Goal: Task Accomplishment & Management: Manage account settings

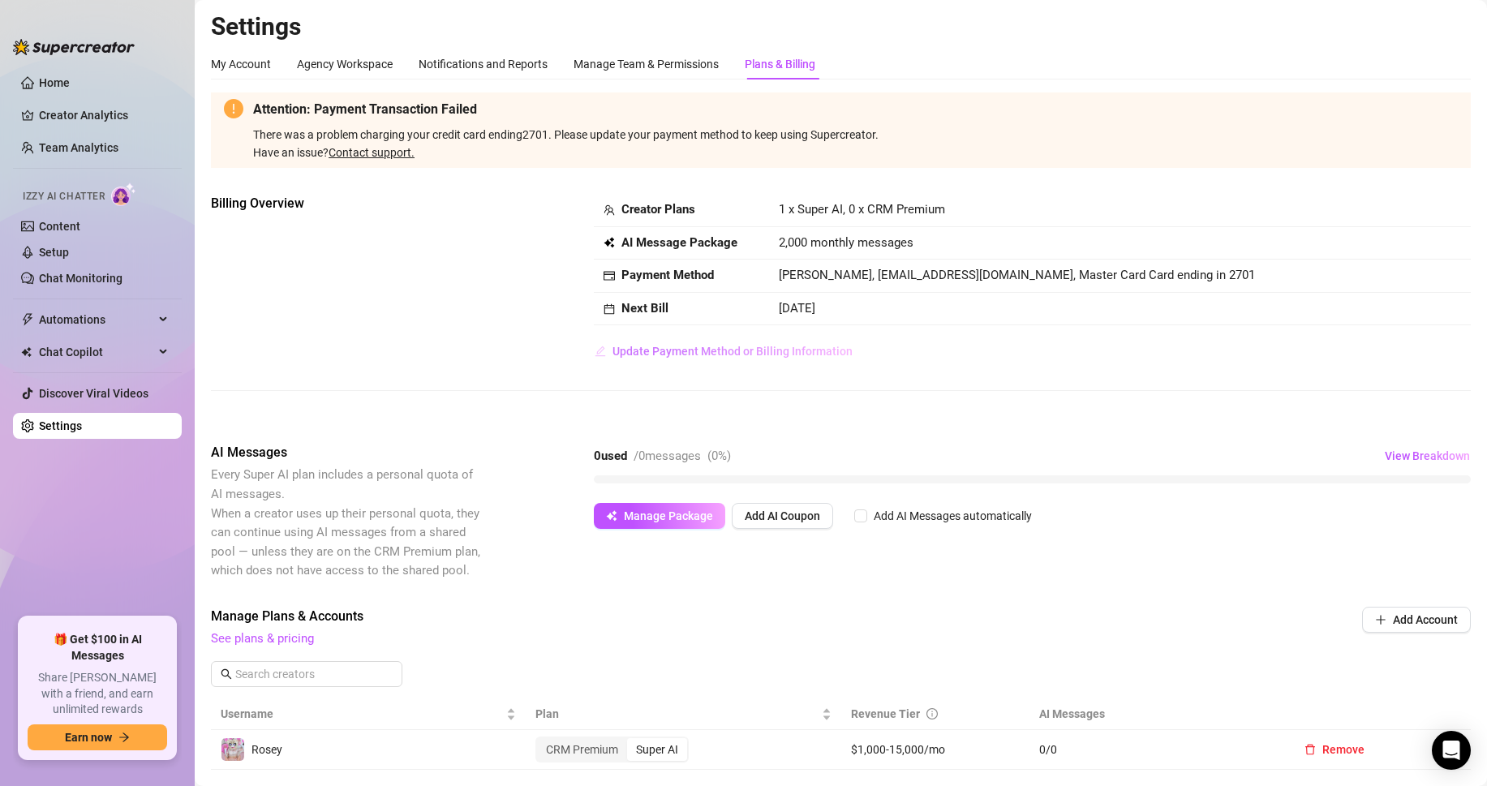
click at [709, 352] on span "Update Payment Method or Billing Information" at bounding box center [733, 351] width 240 height 13
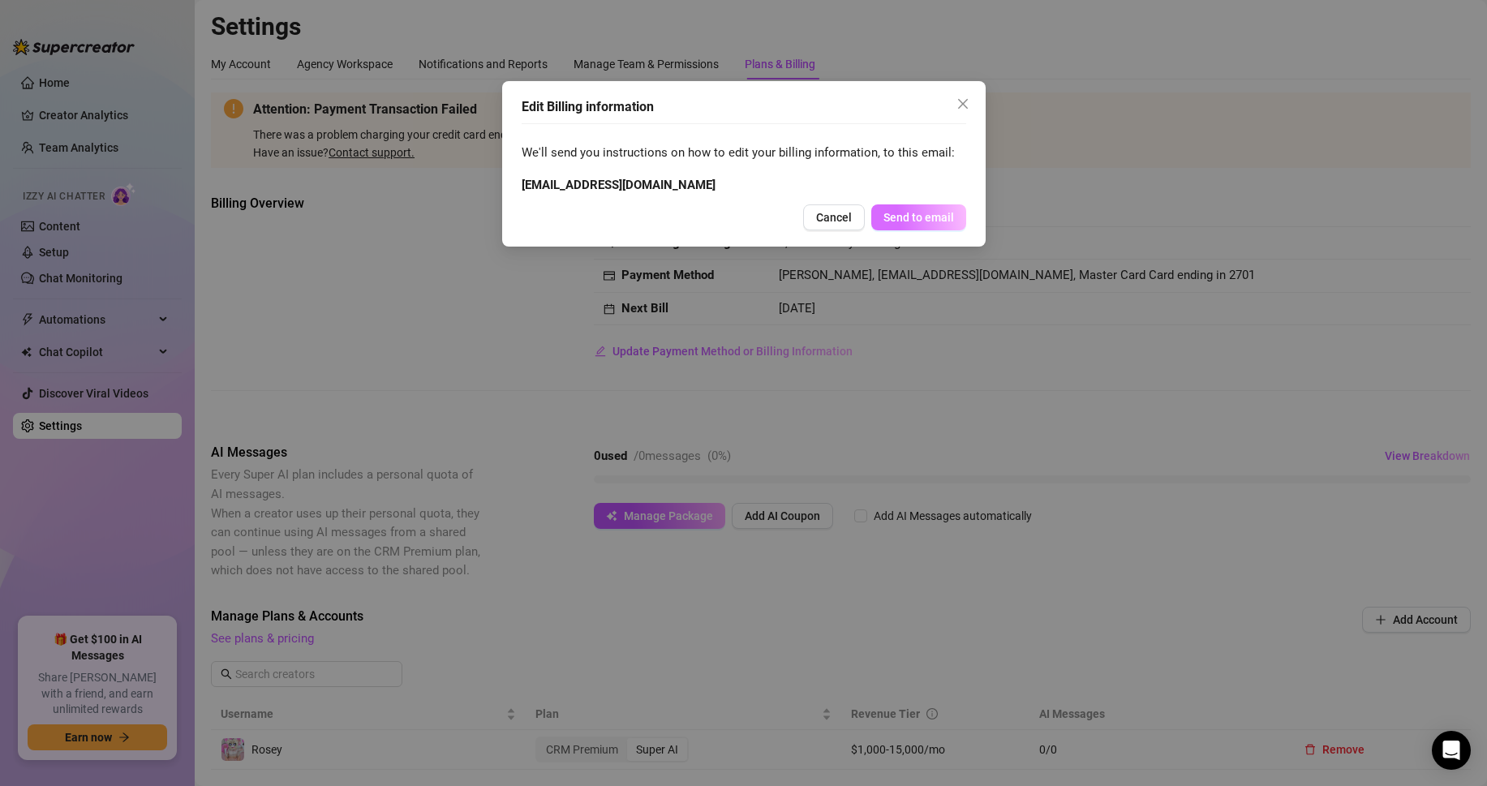
click at [916, 223] on span "Send to email" at bounding box center [919, 217] width 71 height 13
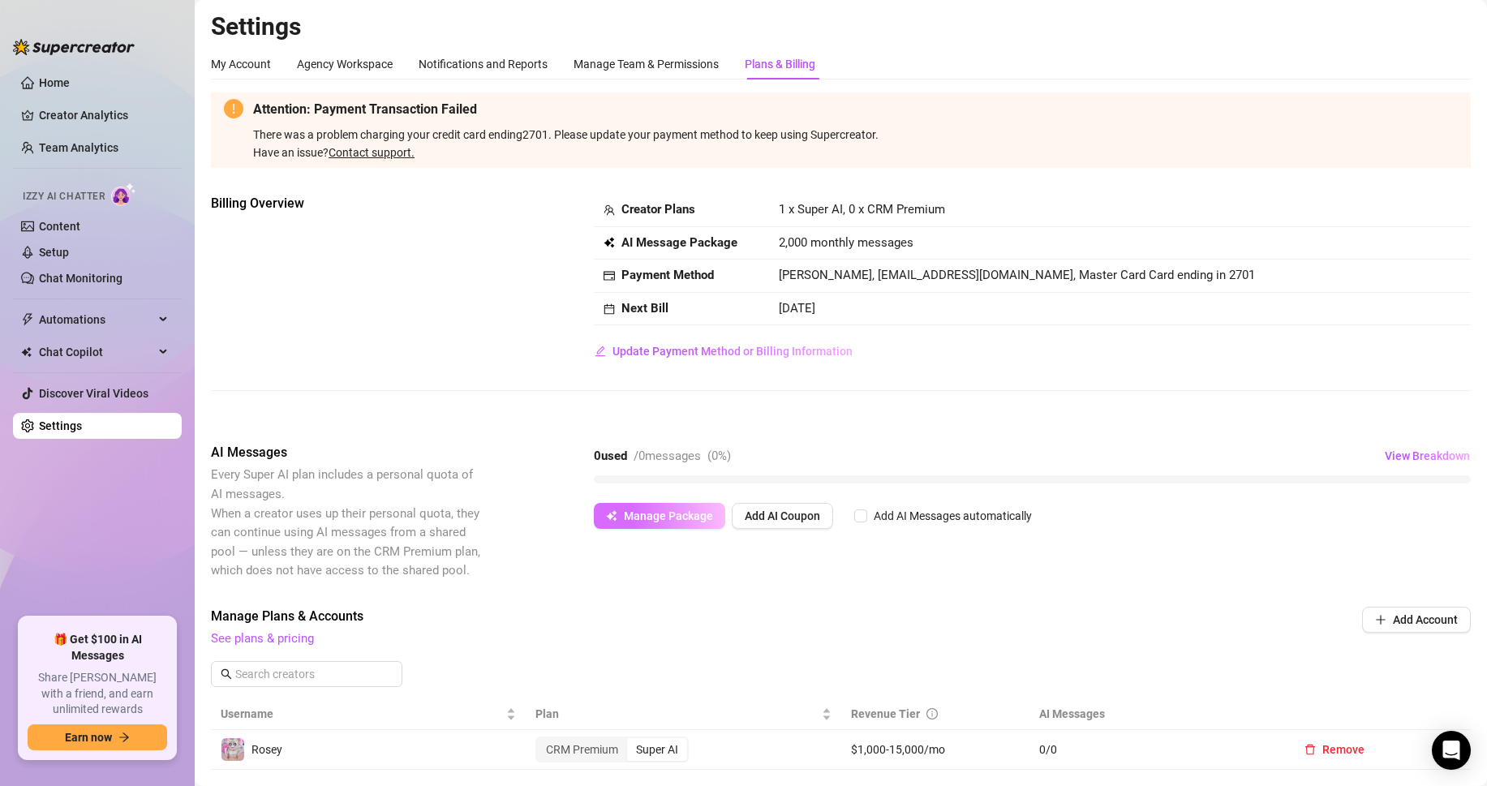
click at [604, 515] on button "Manage Package" at bounding box center [659, 516] width 131 height 26
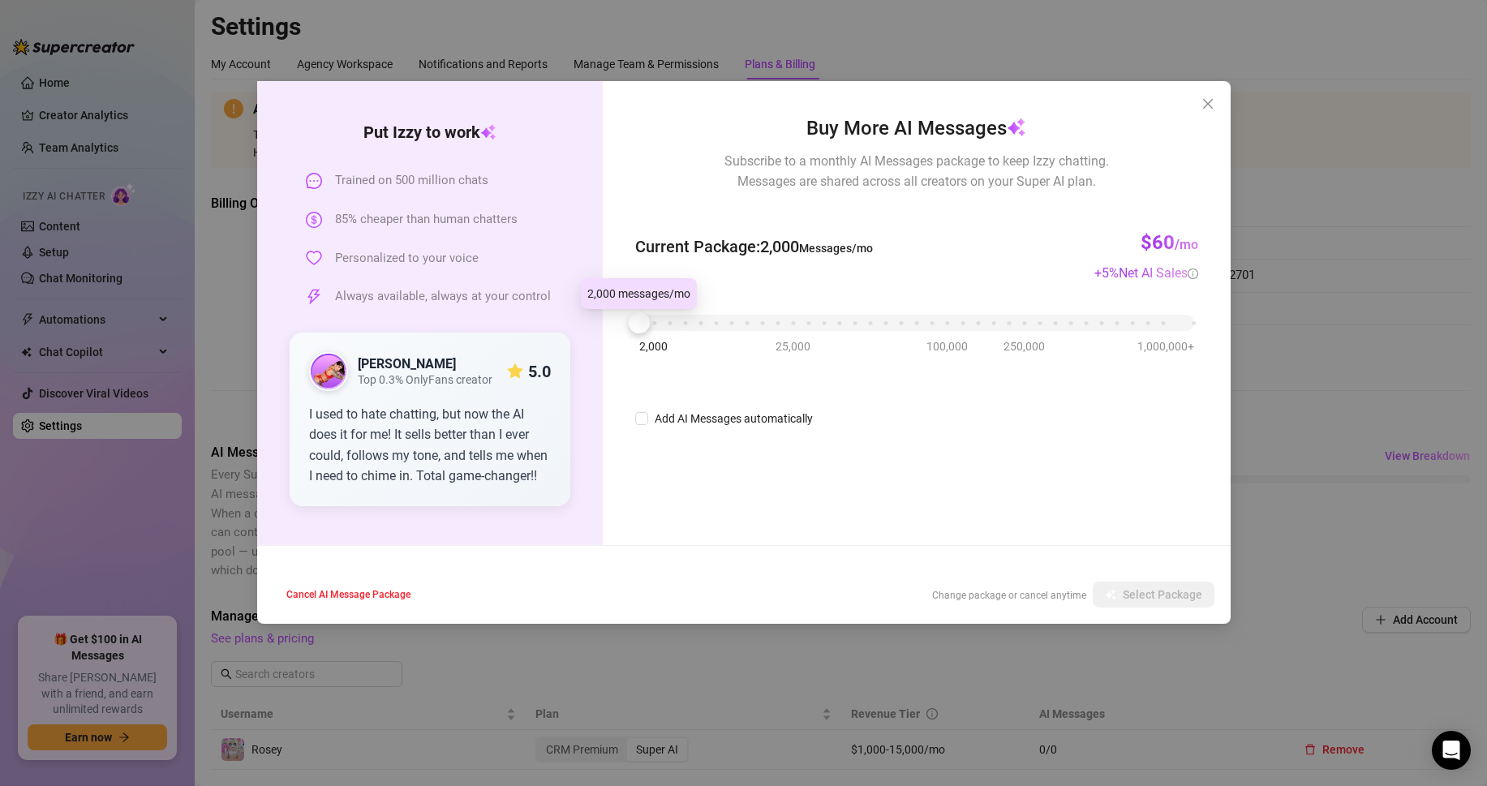
drag, startPoint x: 644, startPoint y: 332, endPoint x: 588, endPoint y: 355, distance: 60.4
click at [588, 355] on div "Put [PERSON_NAME] to work Trained on 500 million chats 85% cheaper than human c…" at bounding box center [744, 313] width 974 height 464
click at [415, 259] on span "Personalized to your voice" at bounding box center [407, 258] width 144 height 19
click at [376, 597] on span "Cancel AI Message Package" at bounding box center [348, 594] width 124 height 11
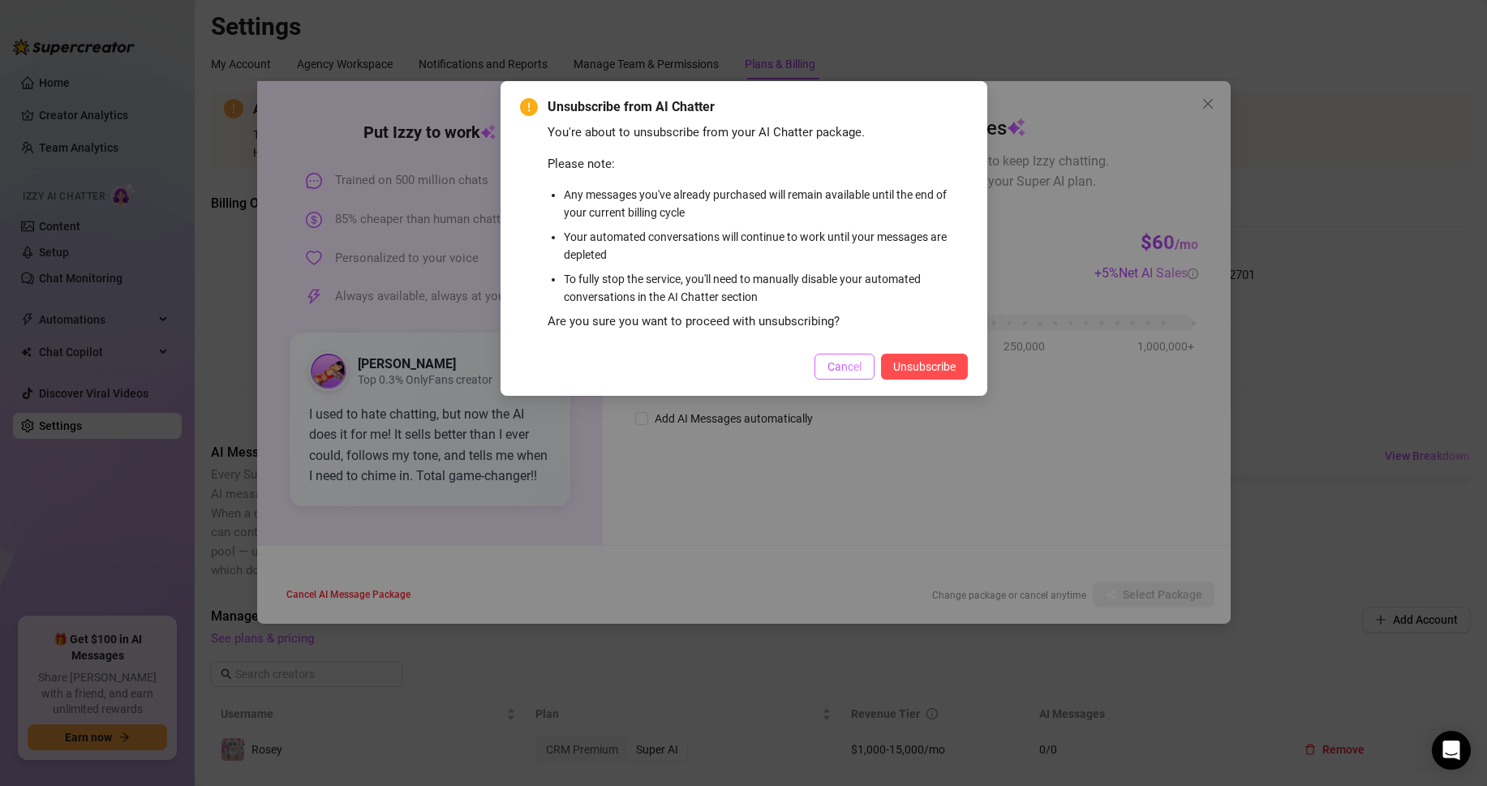
click at [853, 364] on span "Cancel" at bounding box center [845, 366] width 34 height 13
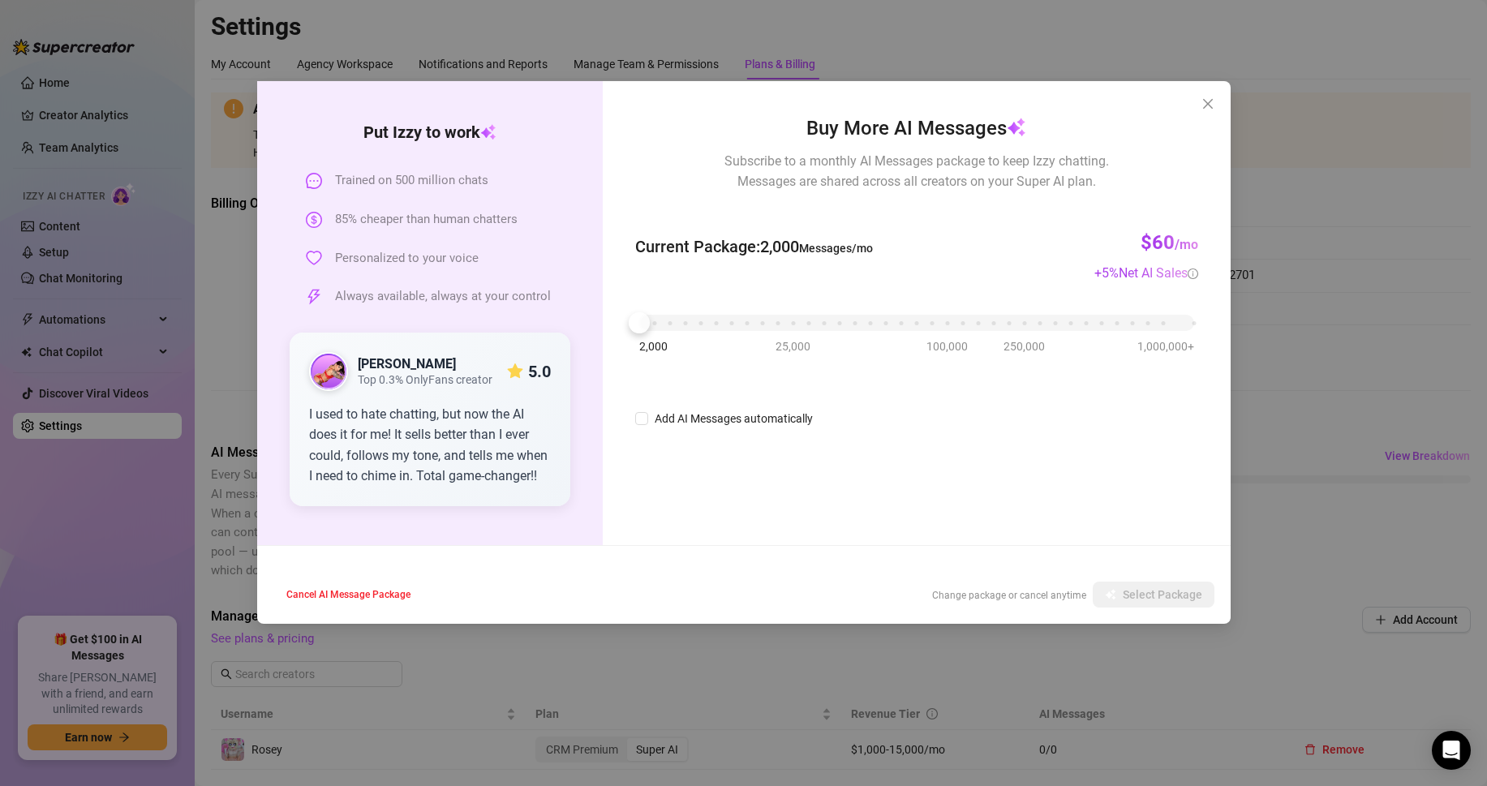
click at [1214, 118] on div "Buy More AI Messages Subscribe to a monthly AI Messages package to keep Izzy ch…" at bounding box center [916, 313] width 627 height 464
click at [1207, 99] on icon "close" at bounding box center [1208, 103] width 13 height 13
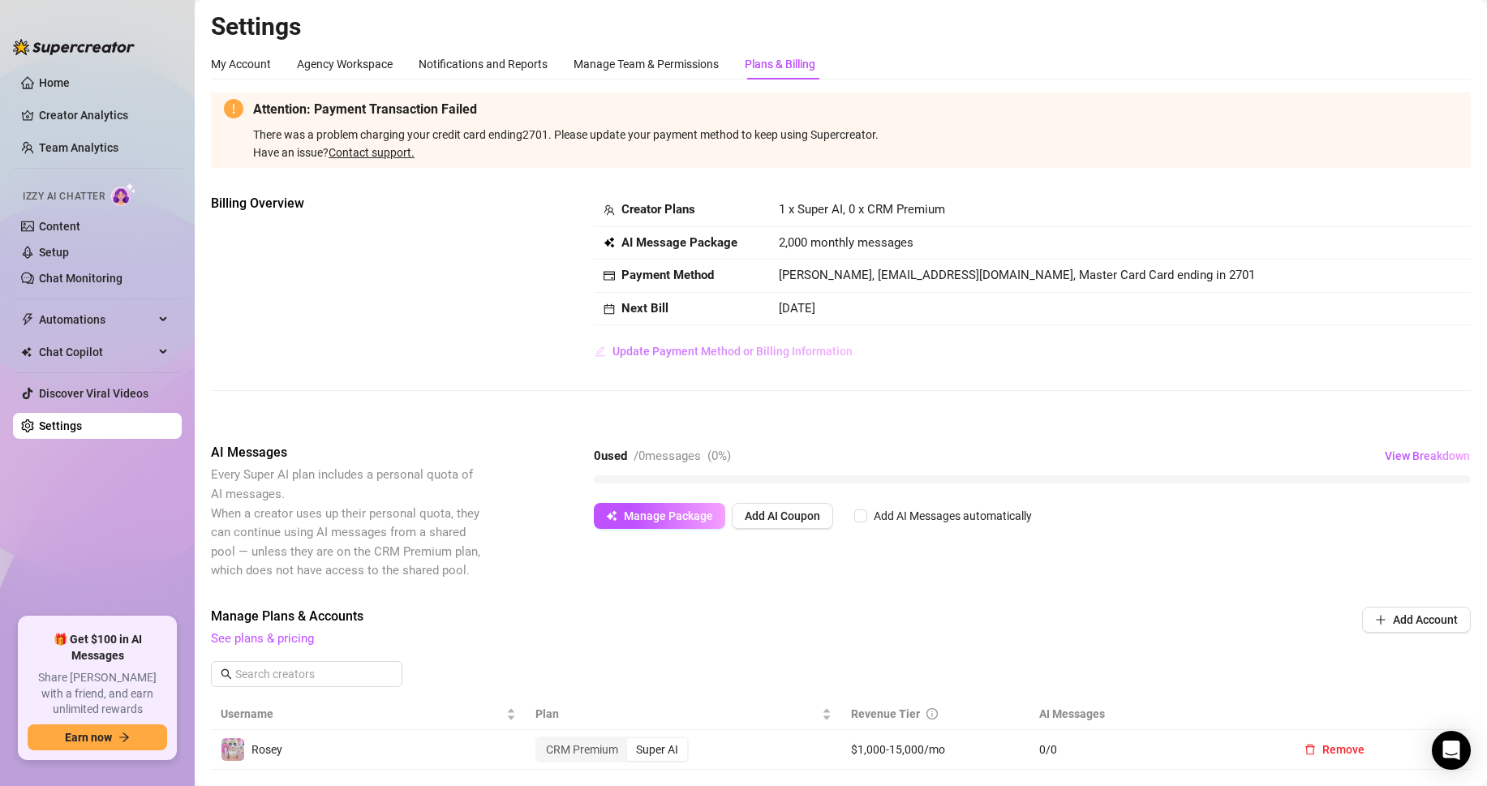
click at [719, 352] on span "Update Payment Method or Billing Information" at bounding box center [733, 351] width 240 height 13
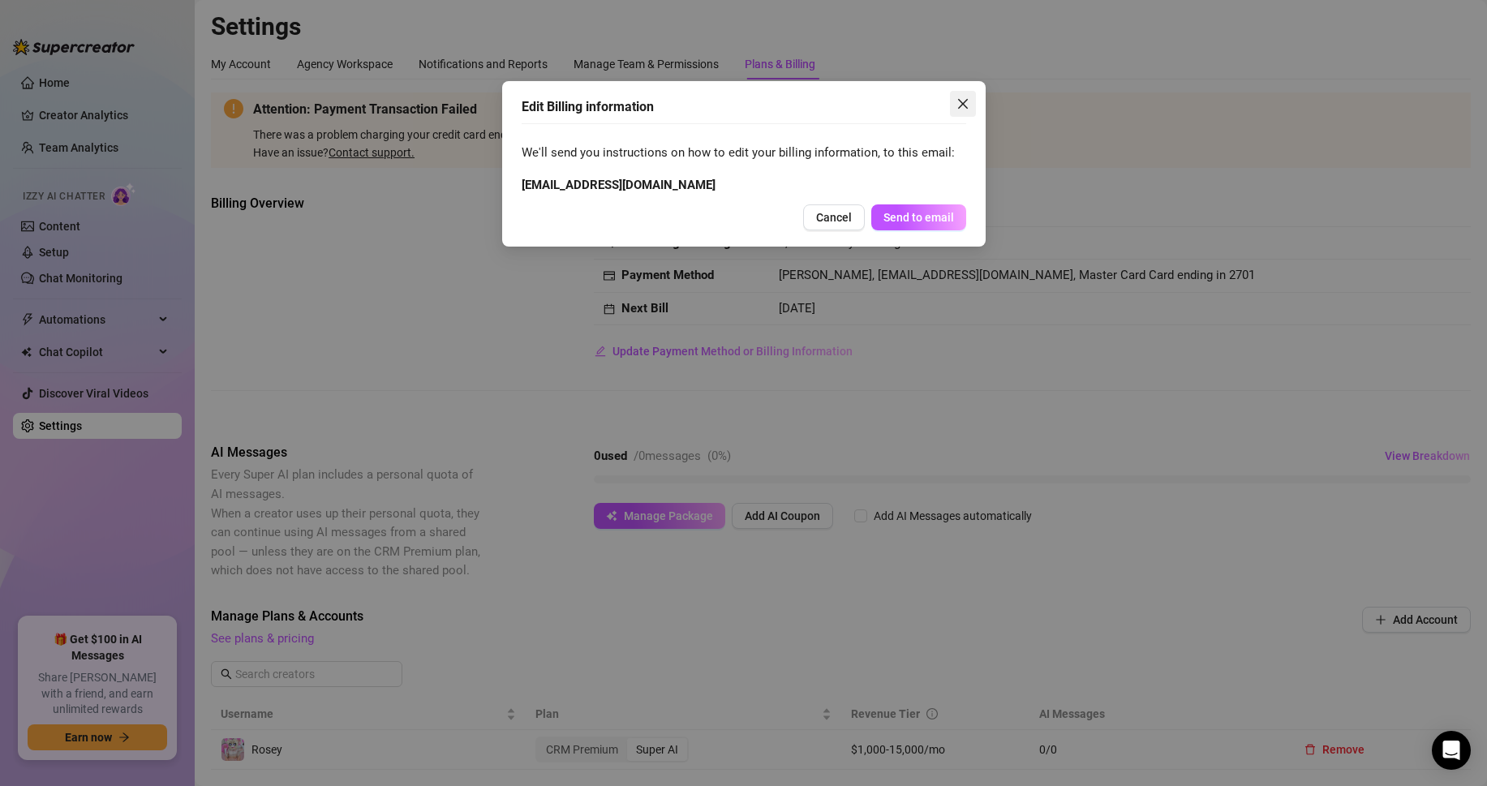
click at [958, 100] on icon "close" at bounding box center [963, 104] width 10 height 10
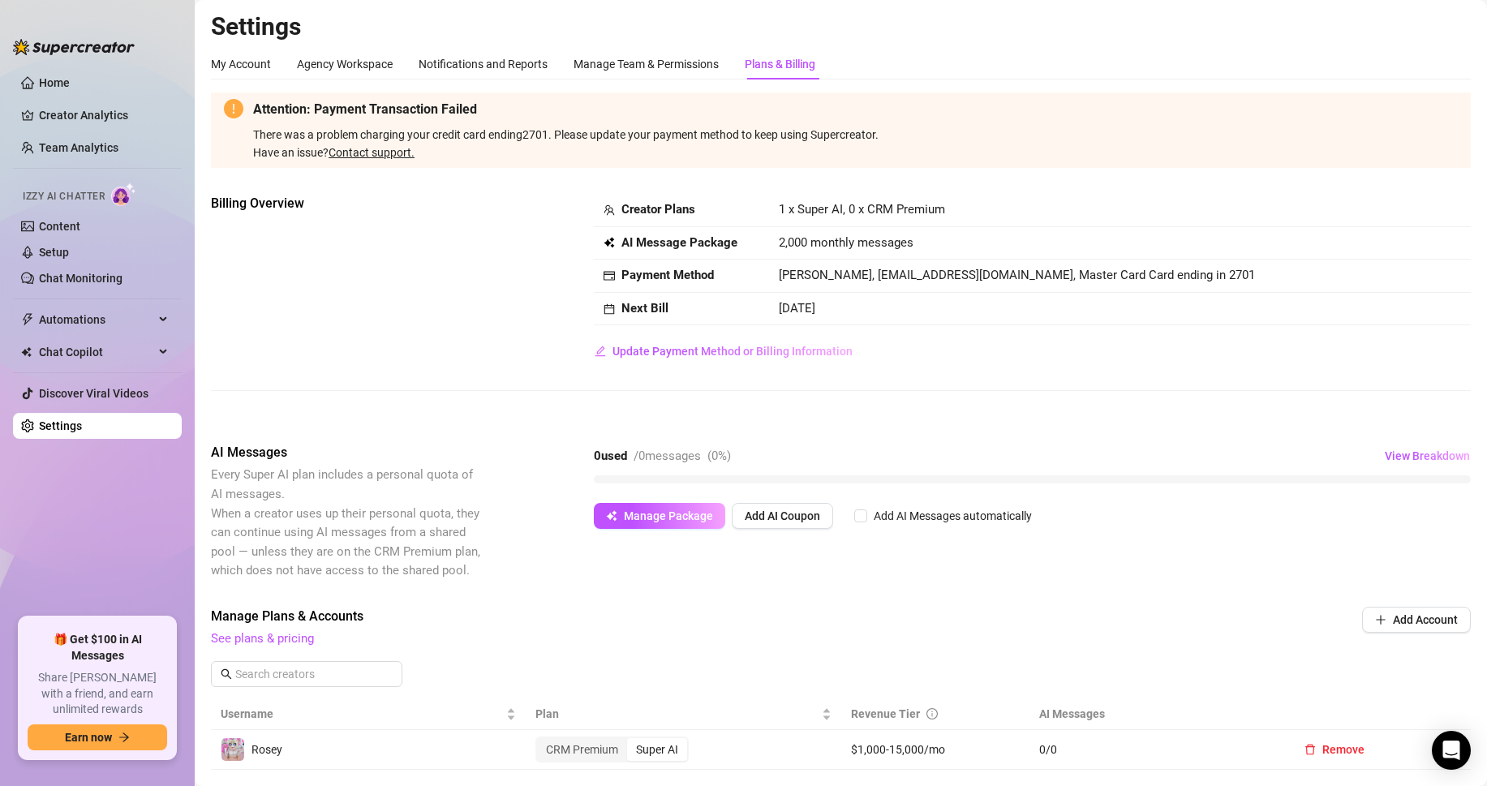
click at [382, 154] on link "Contact support." at bounding box center [372, 152] width 86 height 13
click at [1440, 743] on div "Open Intercom Messenger" at bounding box center [1452, 751] width 43 height 43
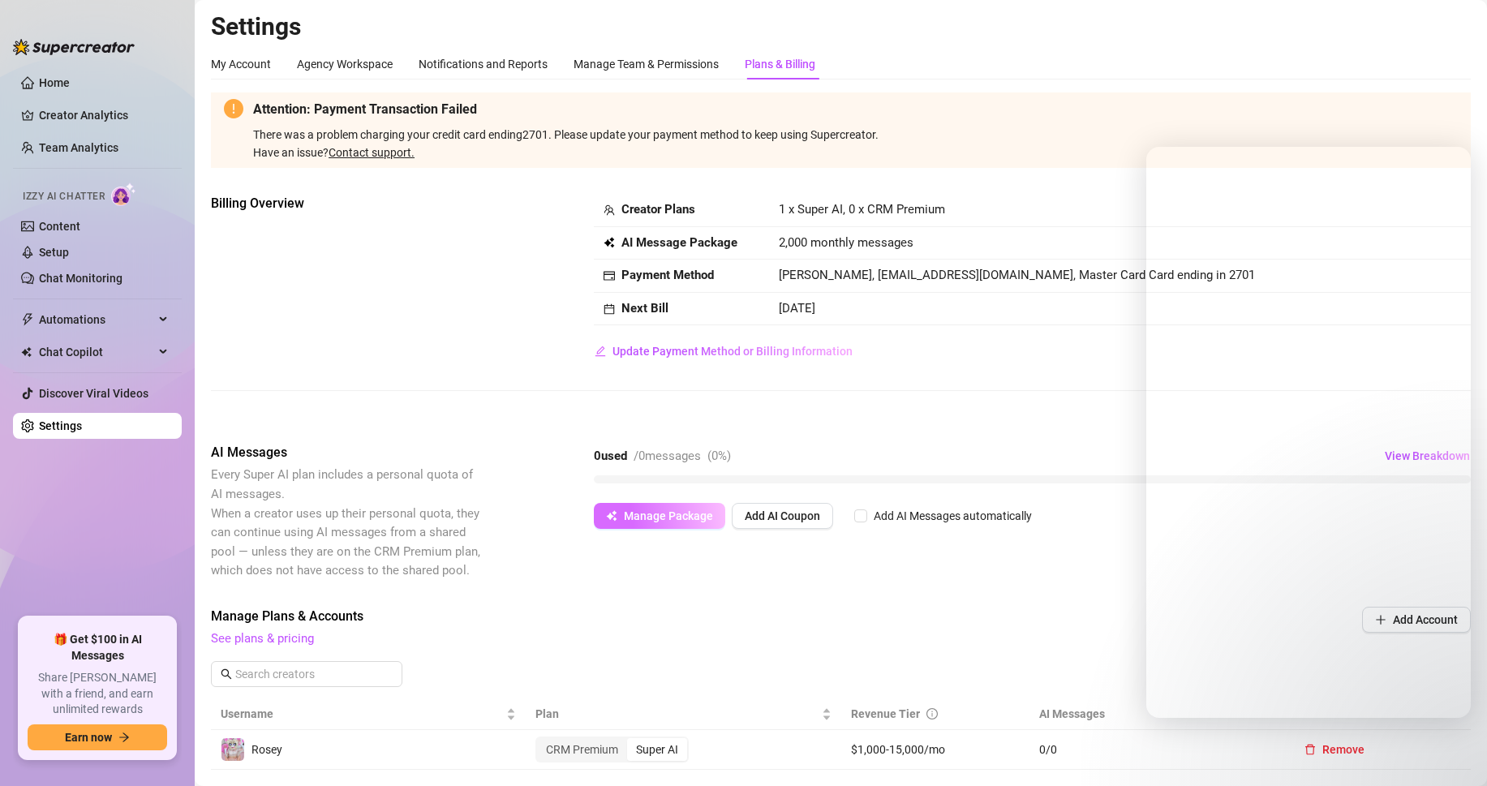
click at [690, 533] on div "AI Messages Every Super AI plan includes a personal quota of AI messages. When …" at bounding box center [841, 511] width 1260 height 137
click at [860, 521] on input "Add AI Messages automatically" at bounding box center [860, 516] width 13 height 13
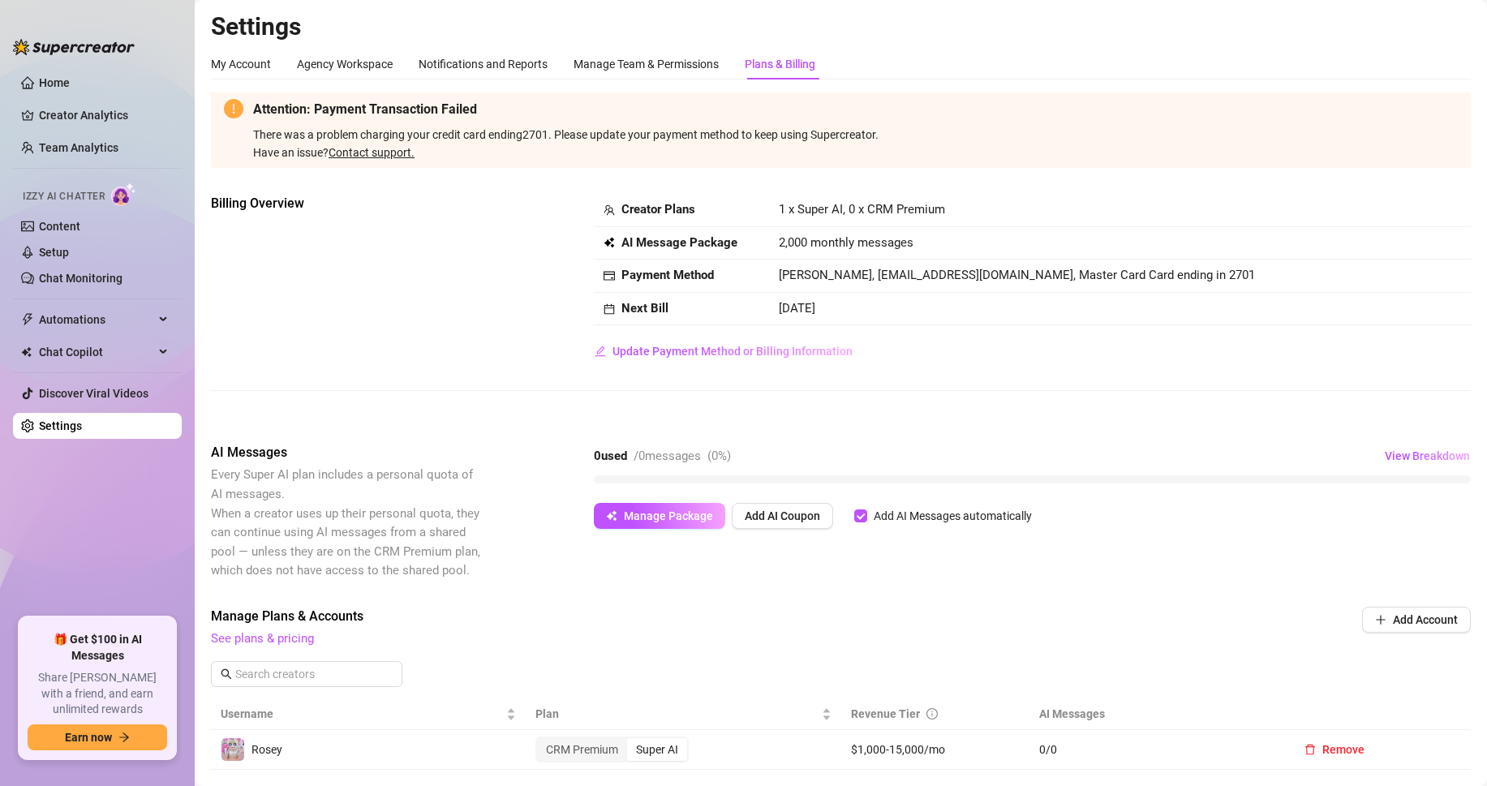
drag, startPoint x: 650, startPoint y: 492, endPoint x: 509, endPoint y: 483, distance: 141.5
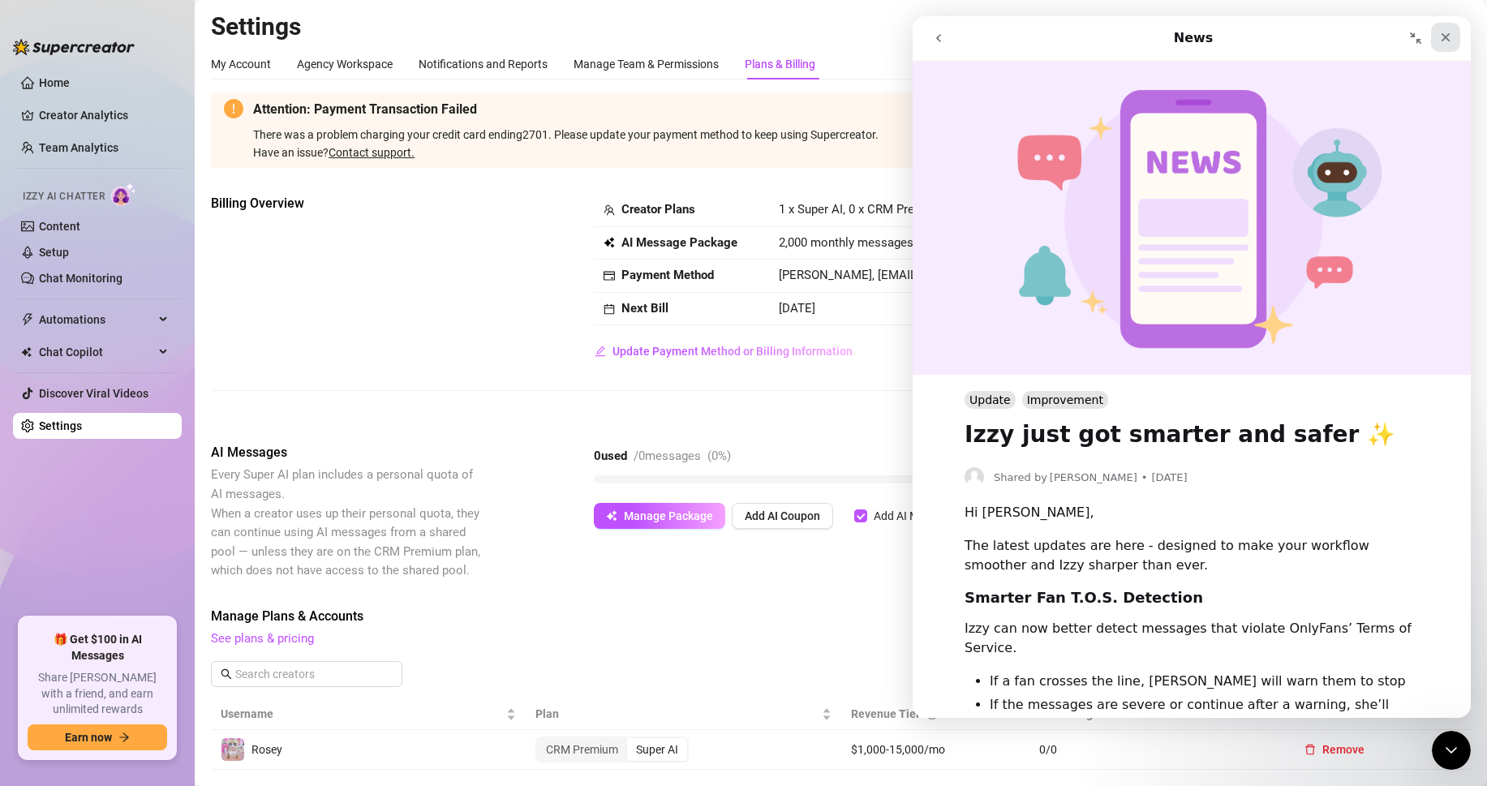
drag, startPoint x: 1453, startPoint y: 41, endPoint x: 916, endPoint y: 30, distance: 536.5
click at [1453, 41] on div "Close" at bounding box center [1445, 37] width 29 height 29
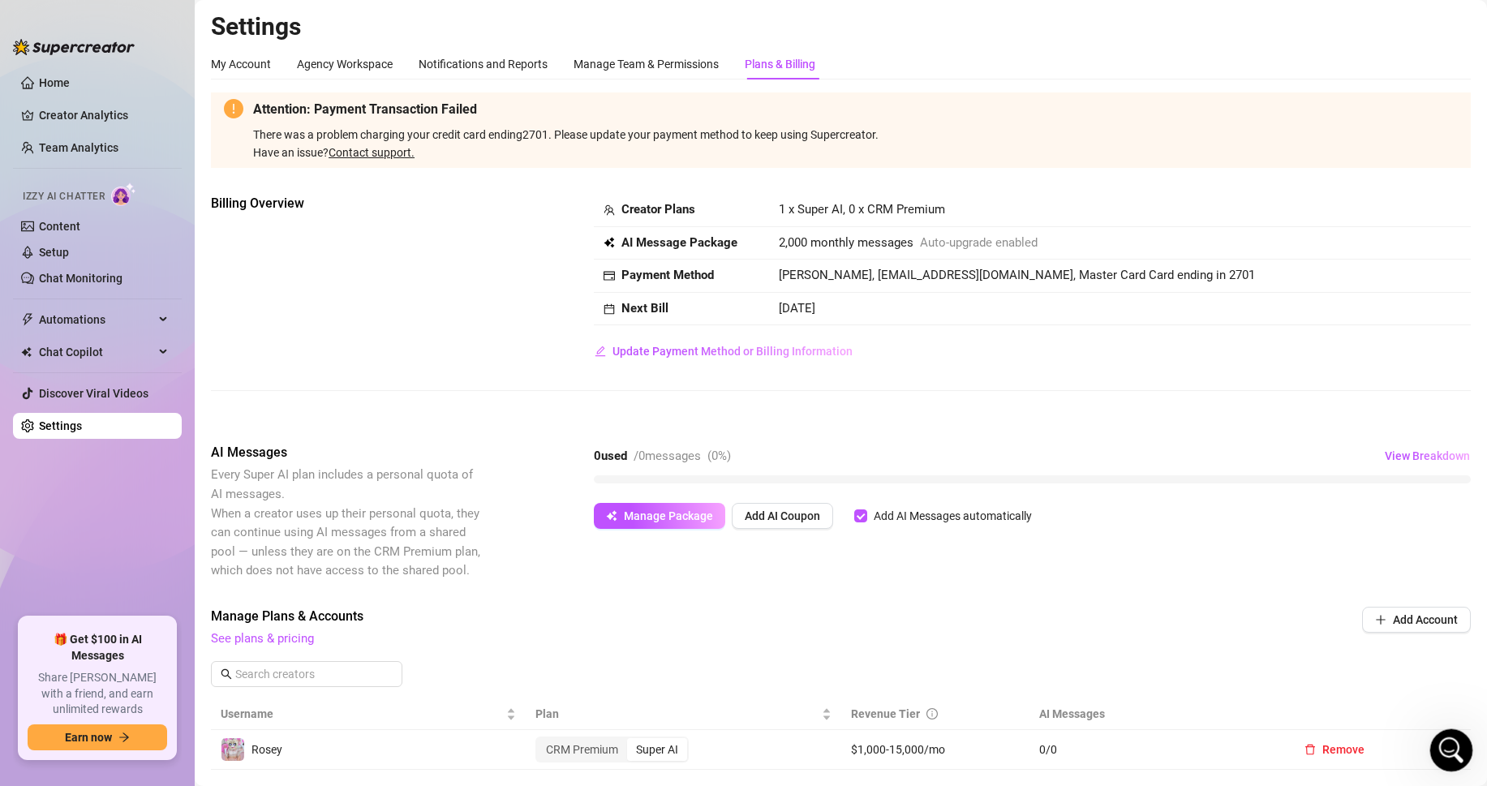
click at [1442, 751] on icon "Open Intercom Messenger" at bounding box center [1449, 748] width 27 height 27
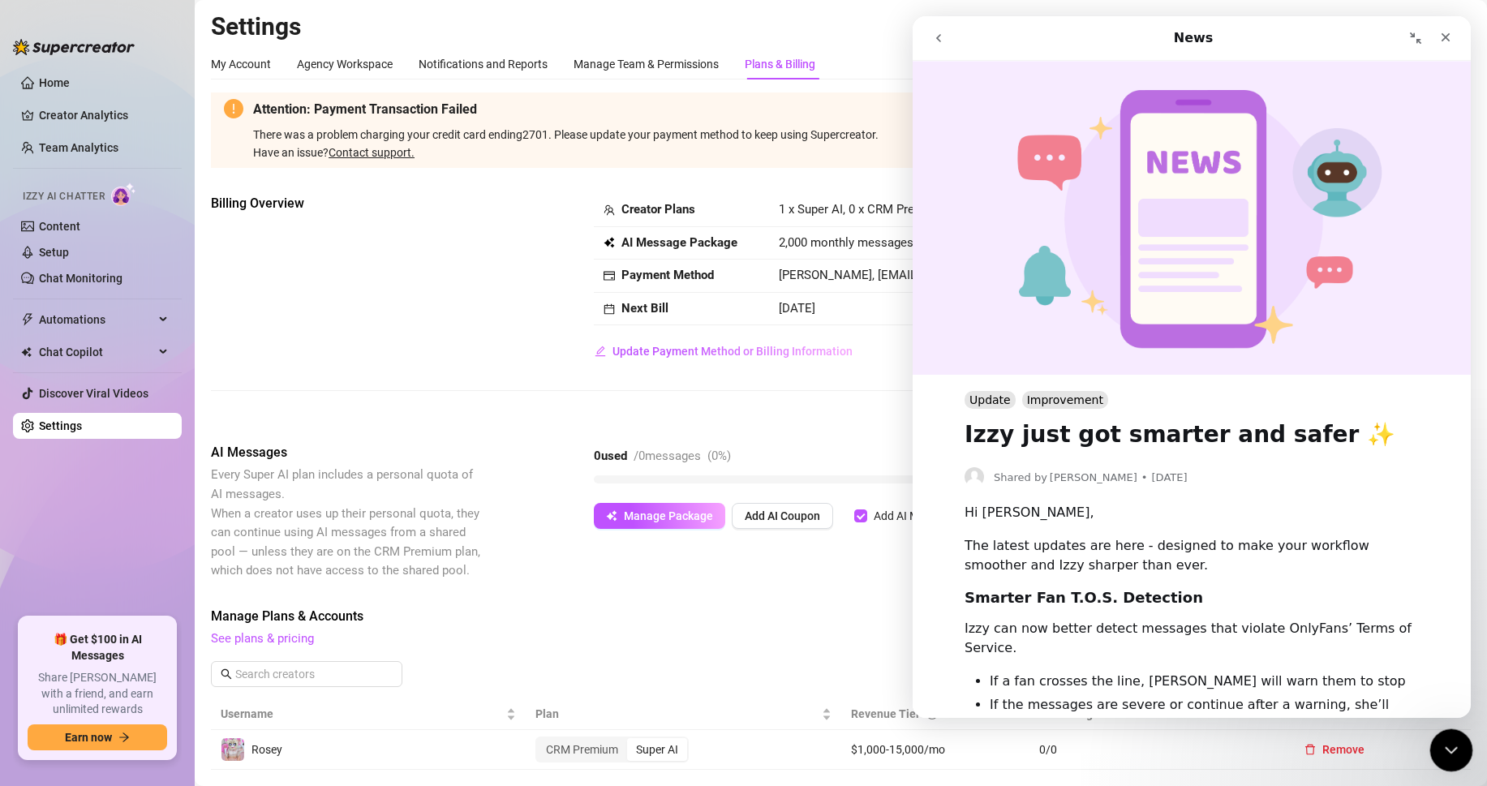
click at [1436, 745] on div "Close Intercom Messenger" at bounding box center [1449, 748] width 39 height 39
